Goal: Information Seeking & Learning: Learn about a topic

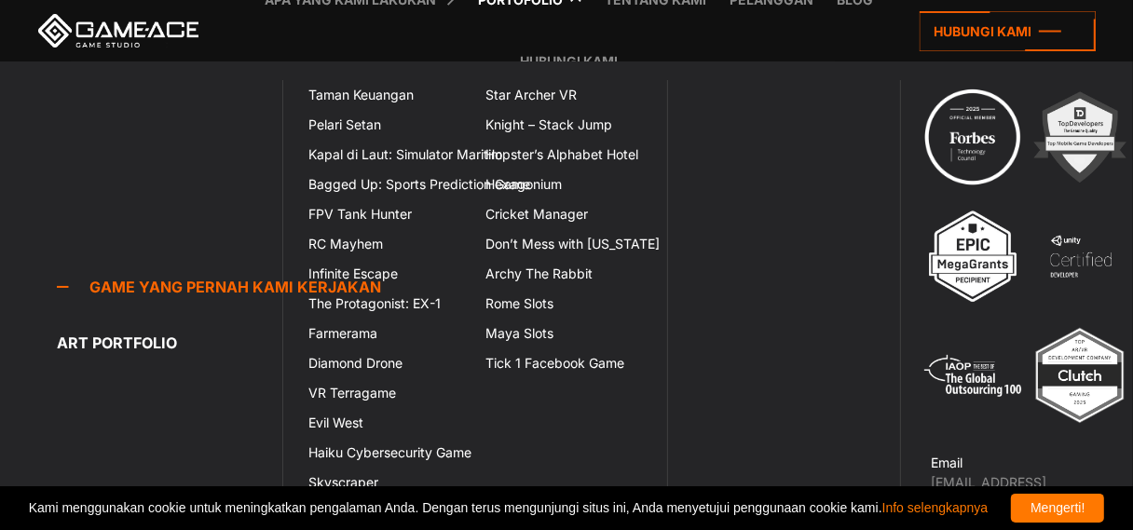
scroll to position [3476, 0]
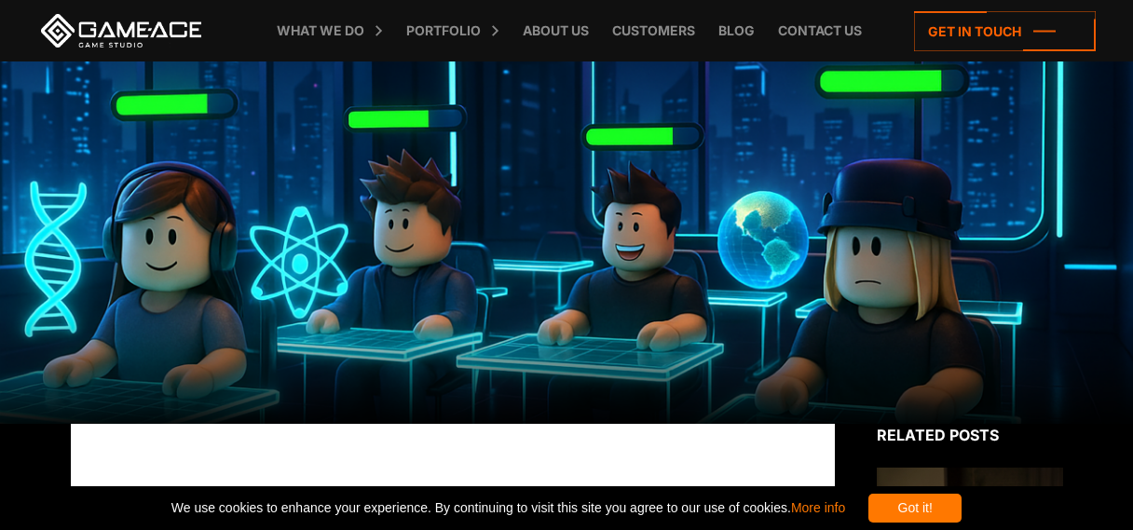
scroll to position [93, 0]
